Goal: Task Accomplishment & Management: Manage account settings

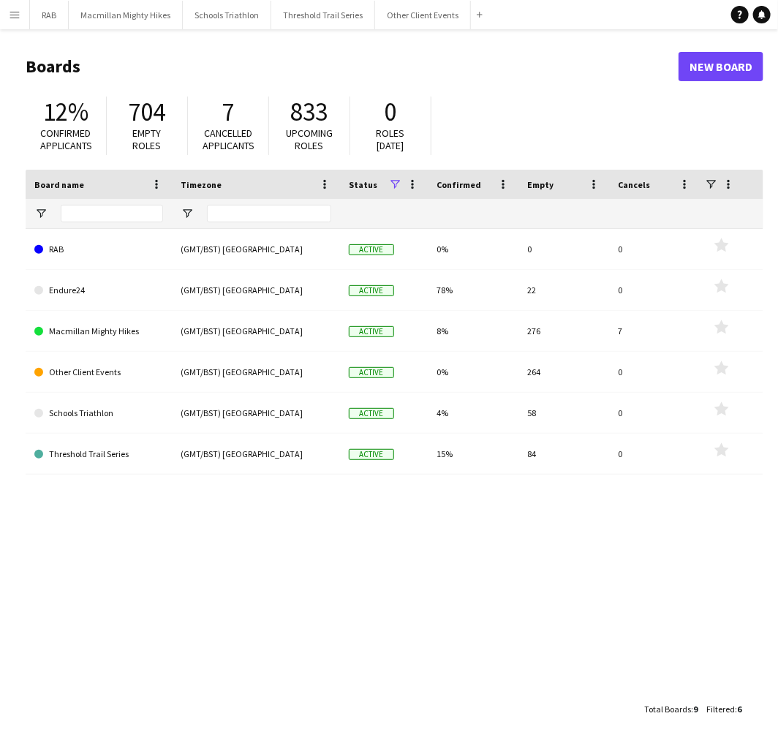
click at [18, 20] on button "Menu" at bounding box center [14, 14] width 29 height 29
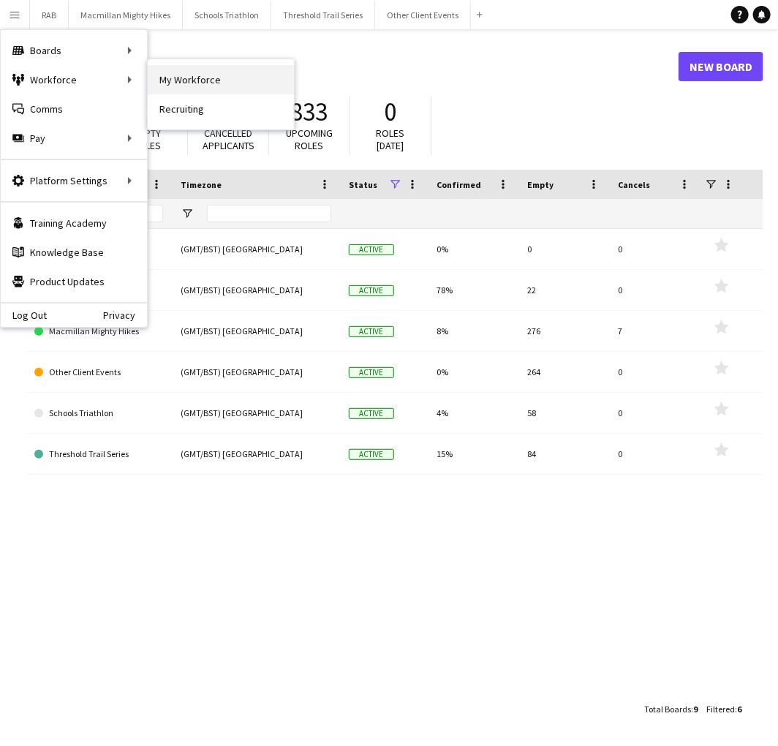
click at [172, 81] on link "My Workforce" at bounding box center [221, 79] width 146 height 29
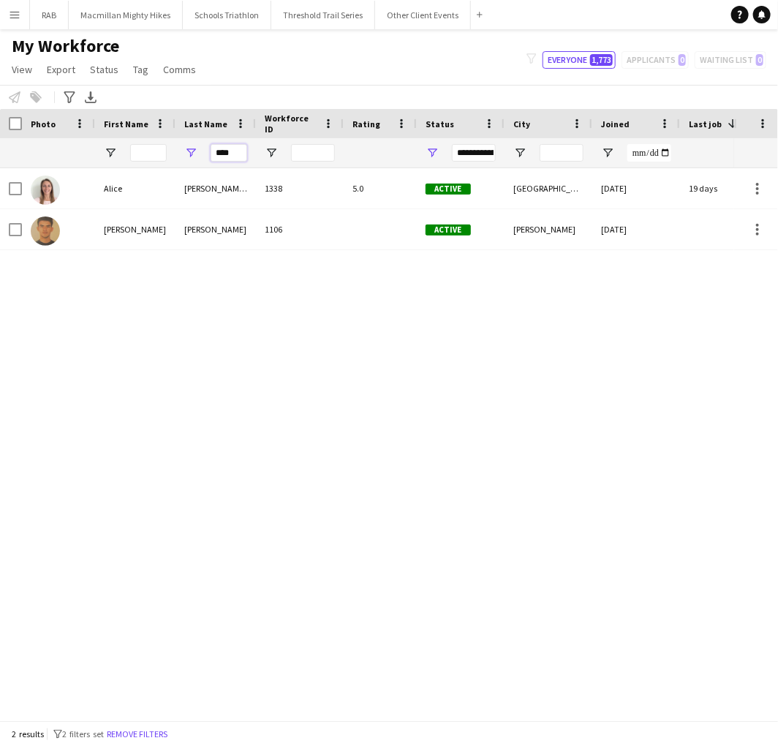
drag, startPoint x: 235, startPoint y: 155, endPoint x: 170, endPoint y: 153, distance: 65.1
click at [170, 153] on div "****" at bounding box center [792, 152] width 1585 height 29
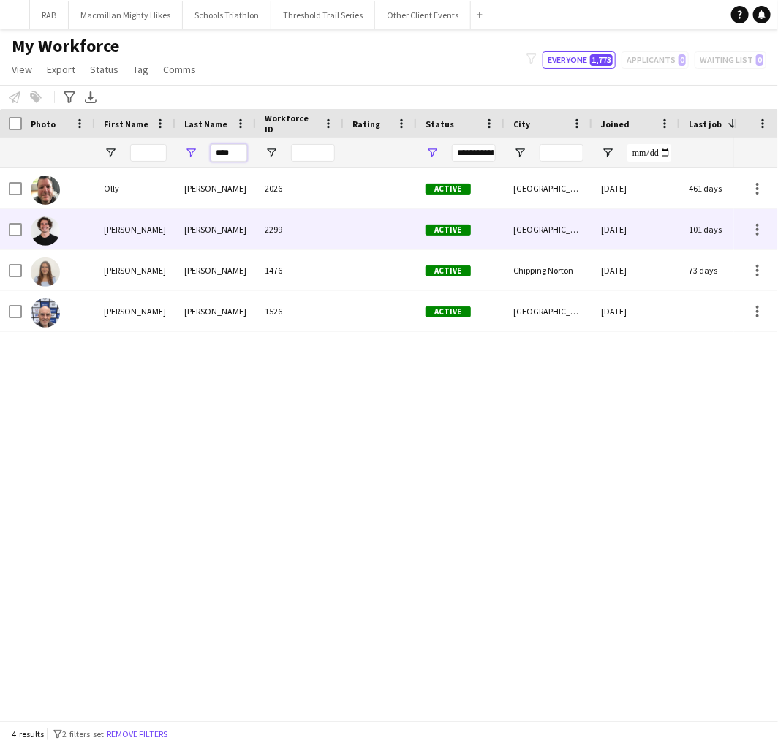
type input "****"
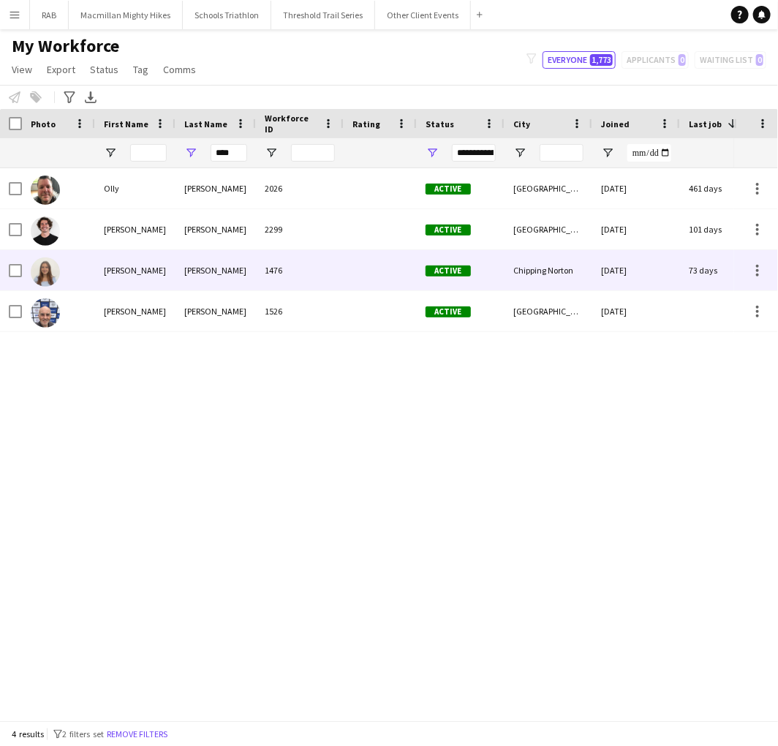
click at [183, 264] on div "[PERSON_NAME]" at bounding box center [215, 270] width 80 height 40
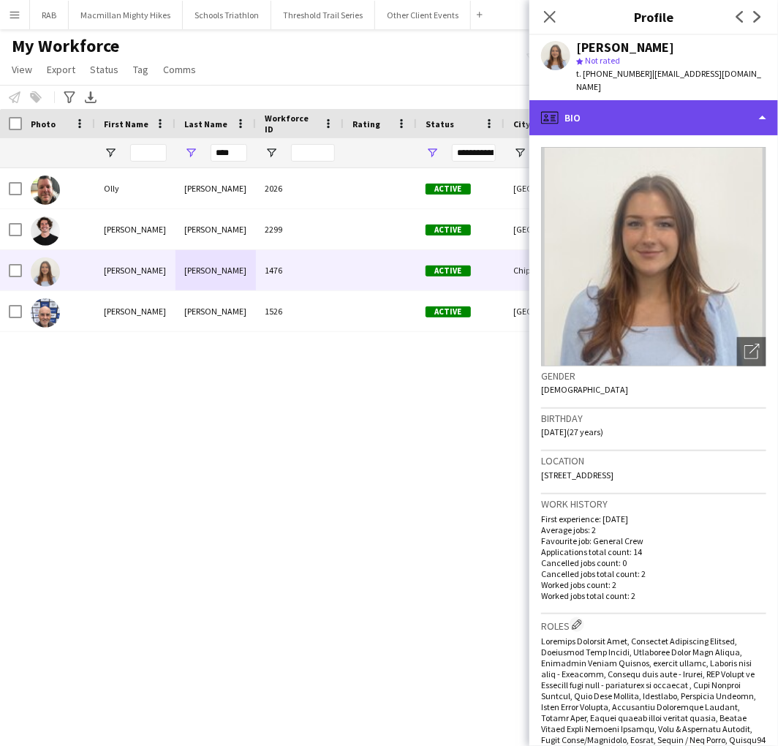
click at [645, 107] on div "profile Bio" at bounding box center [653, 117] width 249 height 35
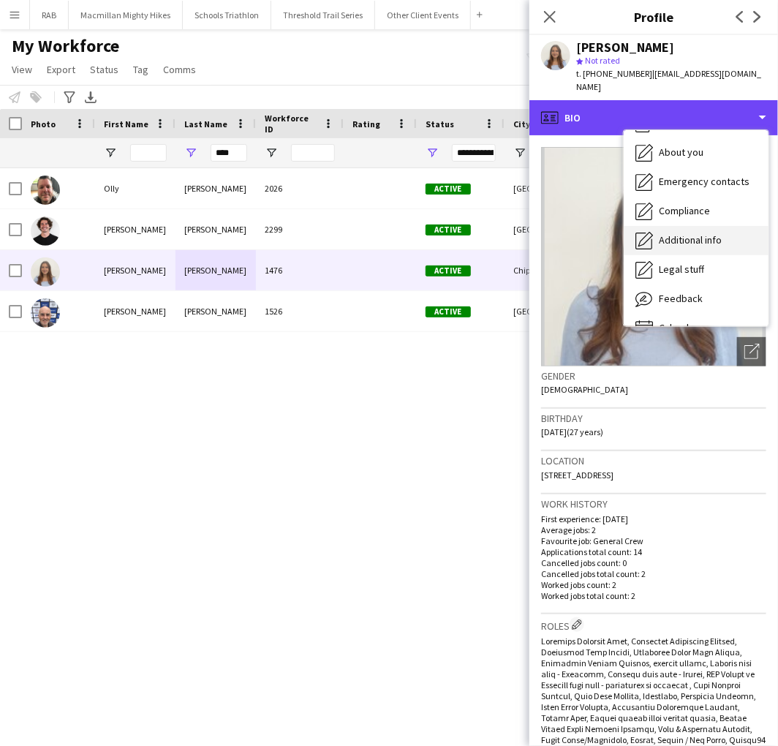
scroll to position [78, 0]
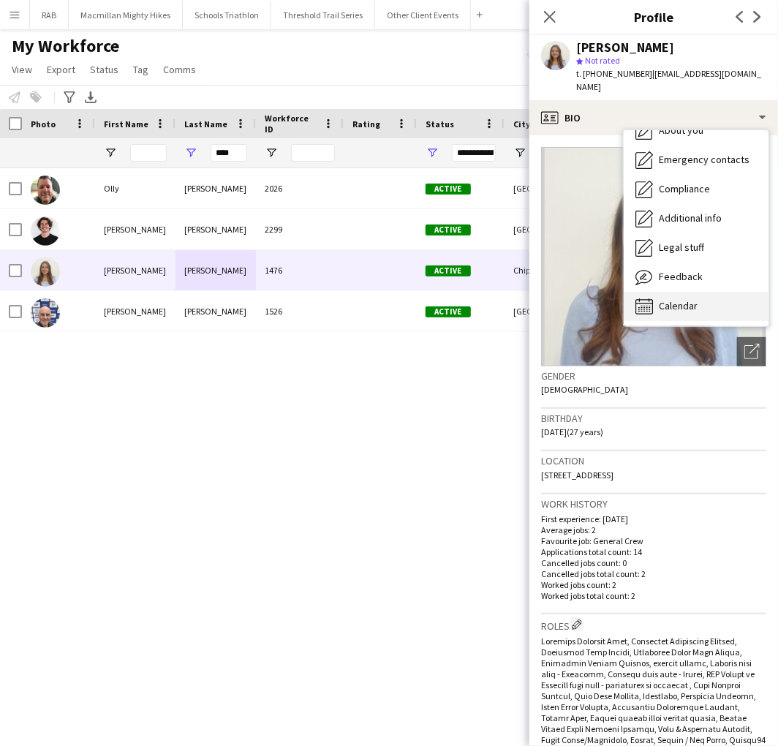
click at [684, 299] on span "Calendar" at bounding box center [678, 305] width 39 height 13
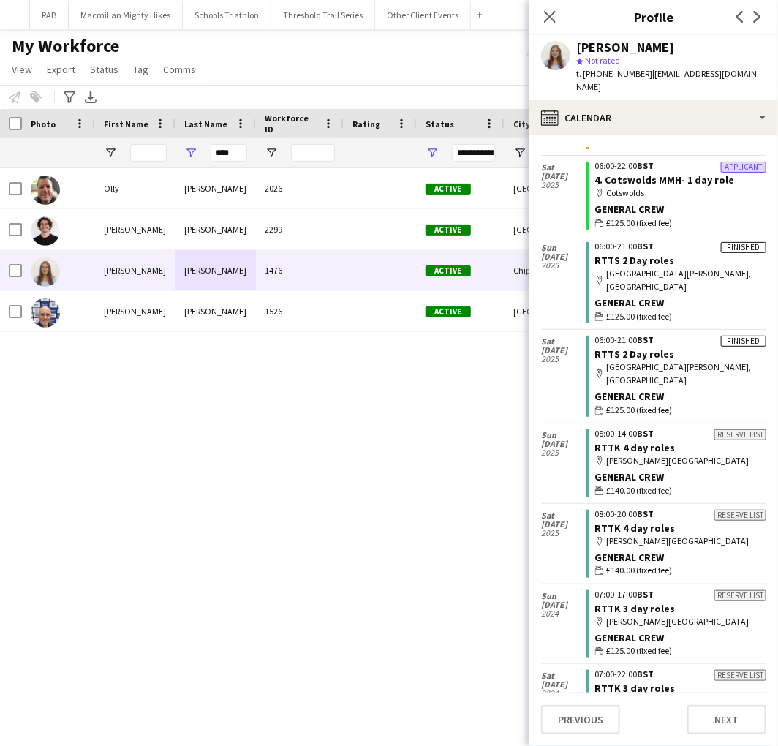
scroll to position [243, 0]
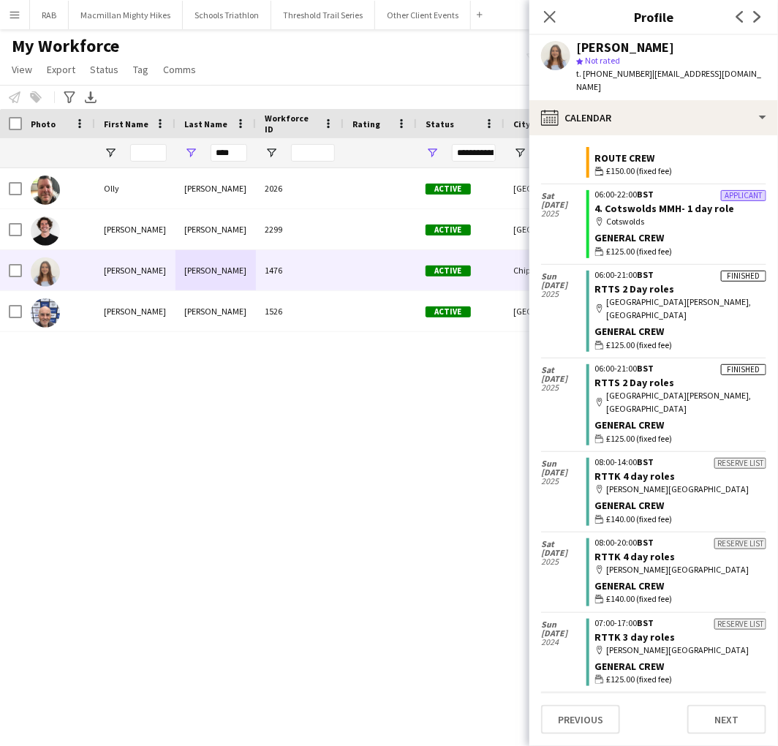
click at [550, 46] on app-user-avatar at bounding box center [555, 55] width 29 height 29
click at [555, 59] on app-user-avatar at bounding box center [555, 55] width 29 height 29
drag, startPoint x: 549, startPoint y: 12, endPoint x: 464, endPoint y: 128, distance: 143.9
click at [550, 12] on icon "Close pop-in" at bounding box center [550, 17] width 12 height 12
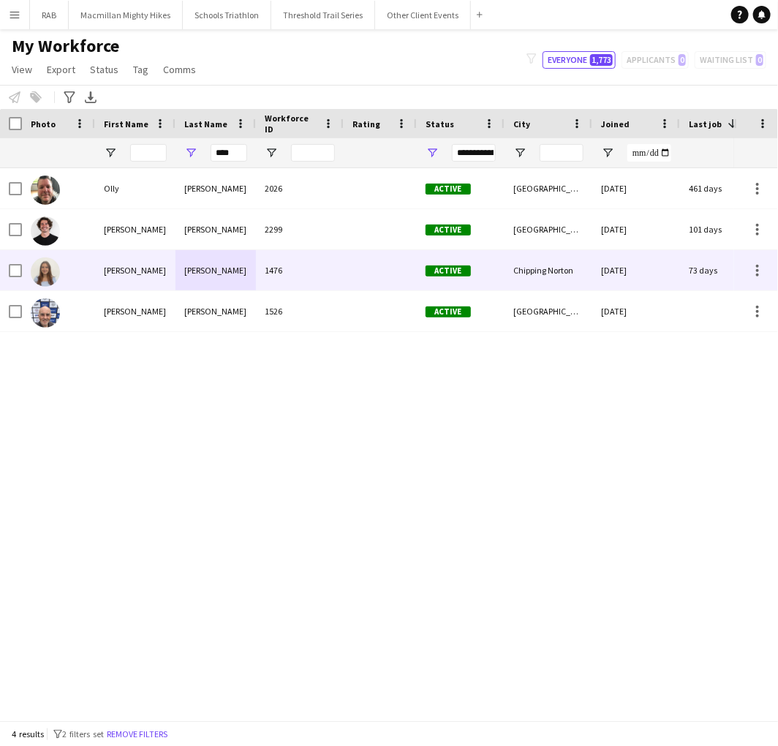
click at [75, 268] on div at bounding box center [58, 270] width 73 height 40
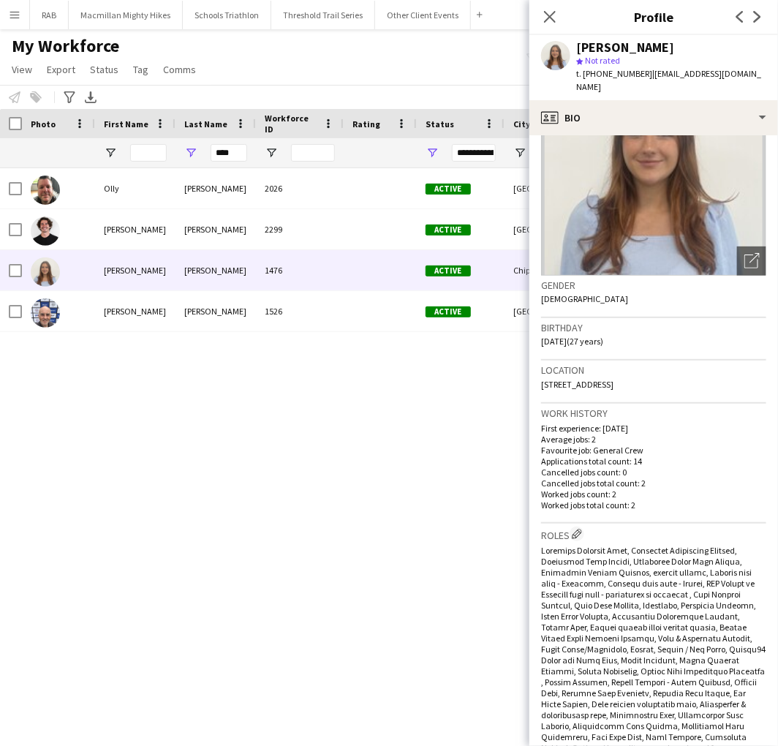
scroll to position [81, 0]
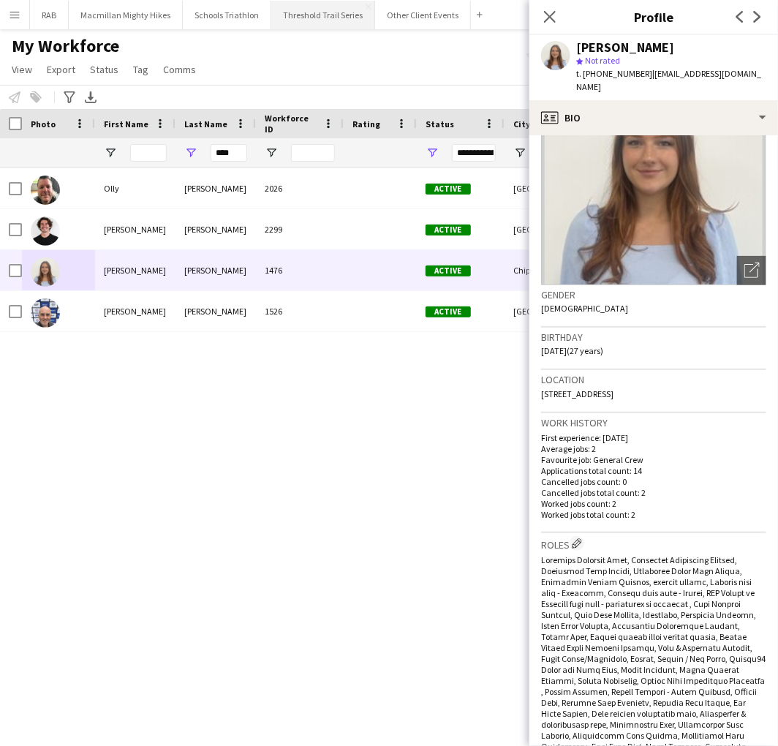
click at [325, 24] on button "Threshold Trail Series Close" at bounding box center [323, 15] width 104 height 29
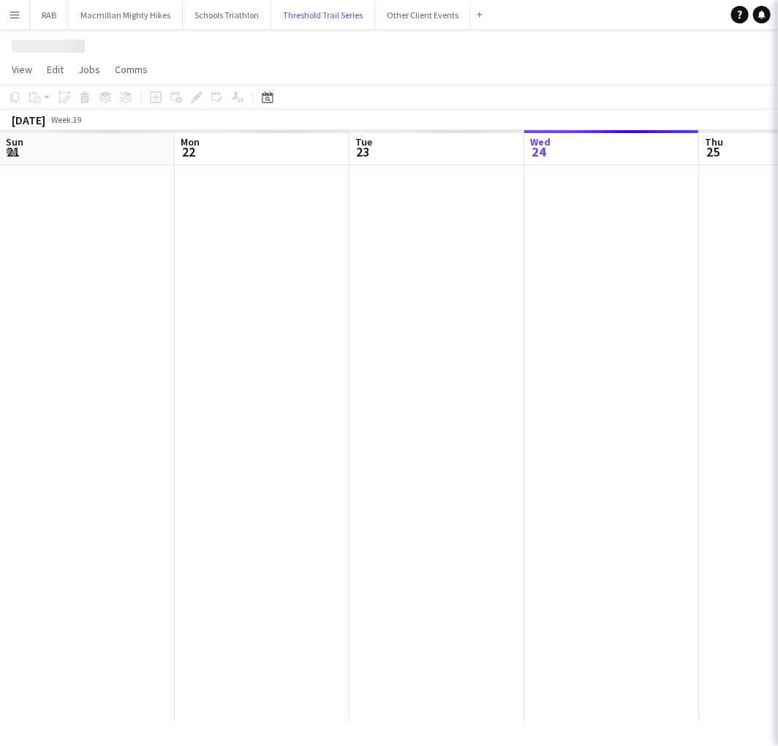
scroll to position [0, 349]
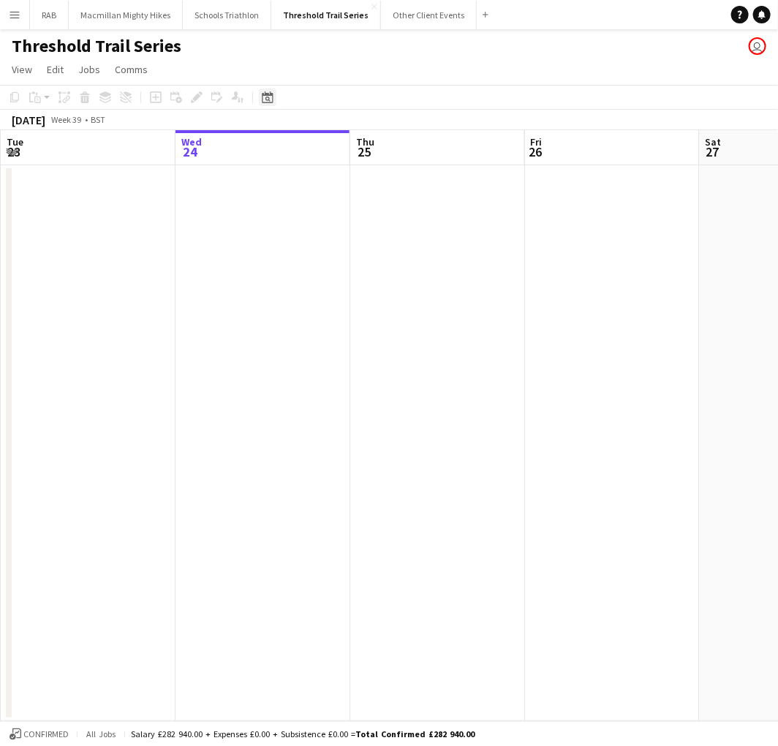
click at [259, 102] on div "Date picker" at bounding box center [268, 97] width 18 height 18
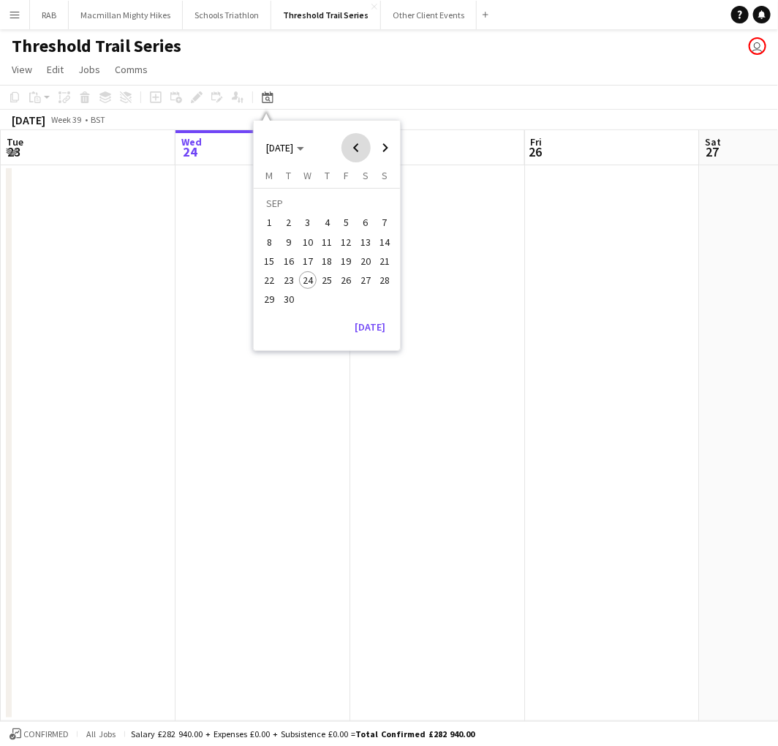
click at [352, 146] on span "Previous month" at bounding box center [355, 147] width 29 height 29
click at [377, 148] on span "Next month" at bounding box center [385, 147] width 29 height 29
click at [368, 243] on span "12" at bounding box center [366, 242] width 18 height 18
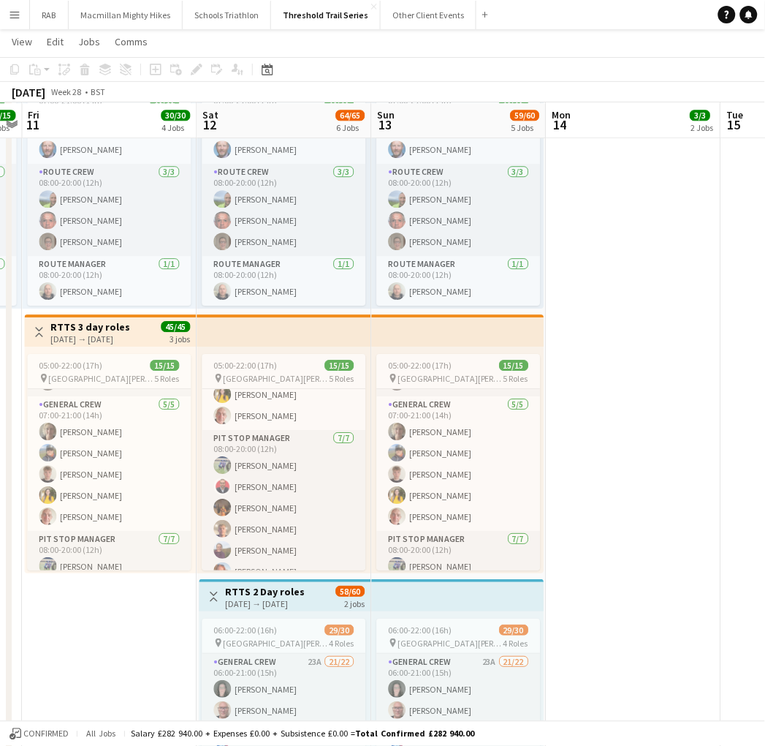
scroll to position [243, 0]
